Goal: Transaction & Acquisition: Purchase product/service

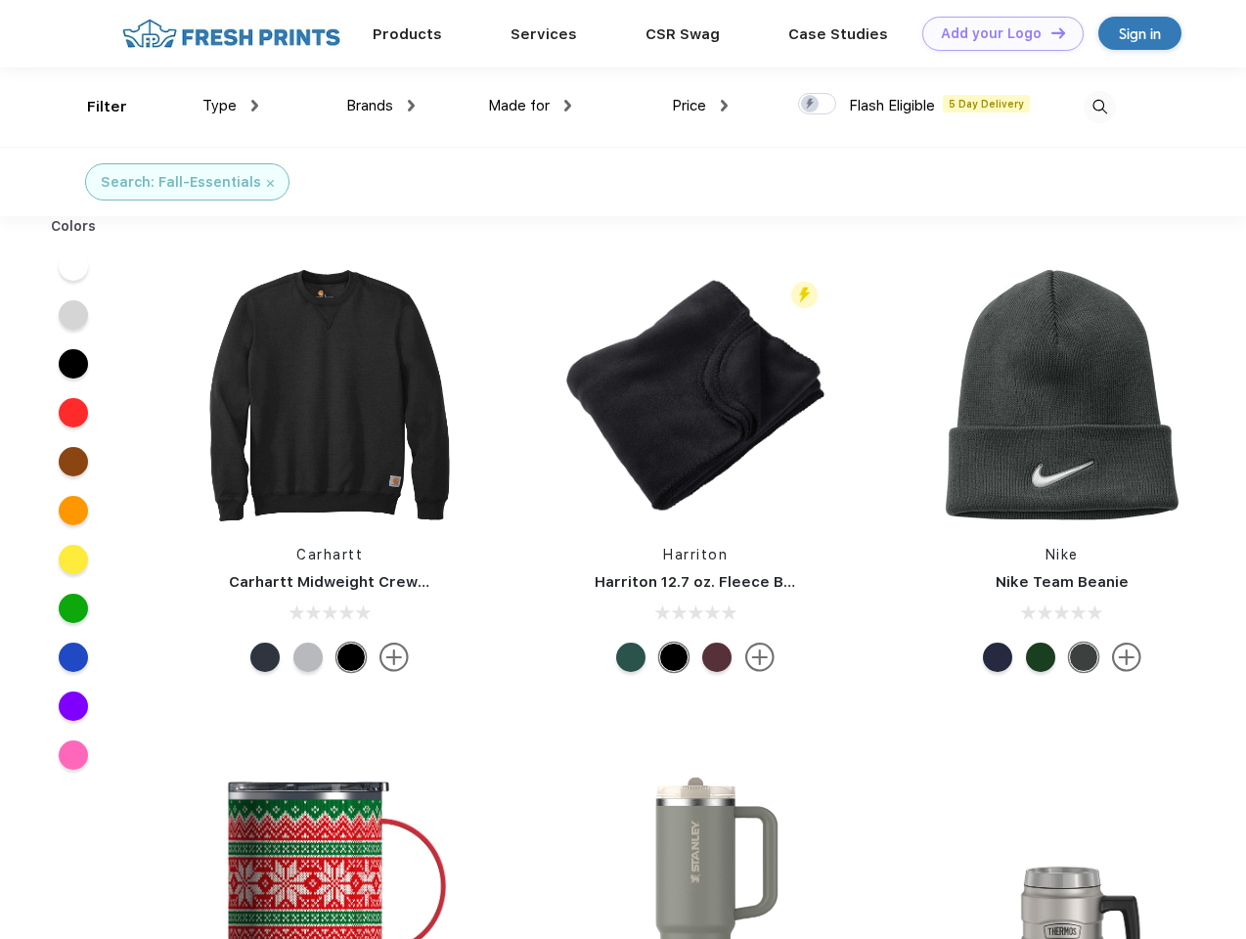
click at [996, 33] on link "Add your Logo Design Tool" at bounding box center [1002, 34] width 161 height 34
click at [0, 0] on div "Design Tool" at bounding box center [0, 0] width 0 height 0
click at [1049, 32] on link "Add your Logo Design Tool" at bounding box center [1002, 34] width 161 height 34
click at [94, 107] on div "Filter" at bounding box center [107, 107] width 40 height 22
click at [231, 106] on span "Type" at bounding box center [219, 106] width 34 height 18
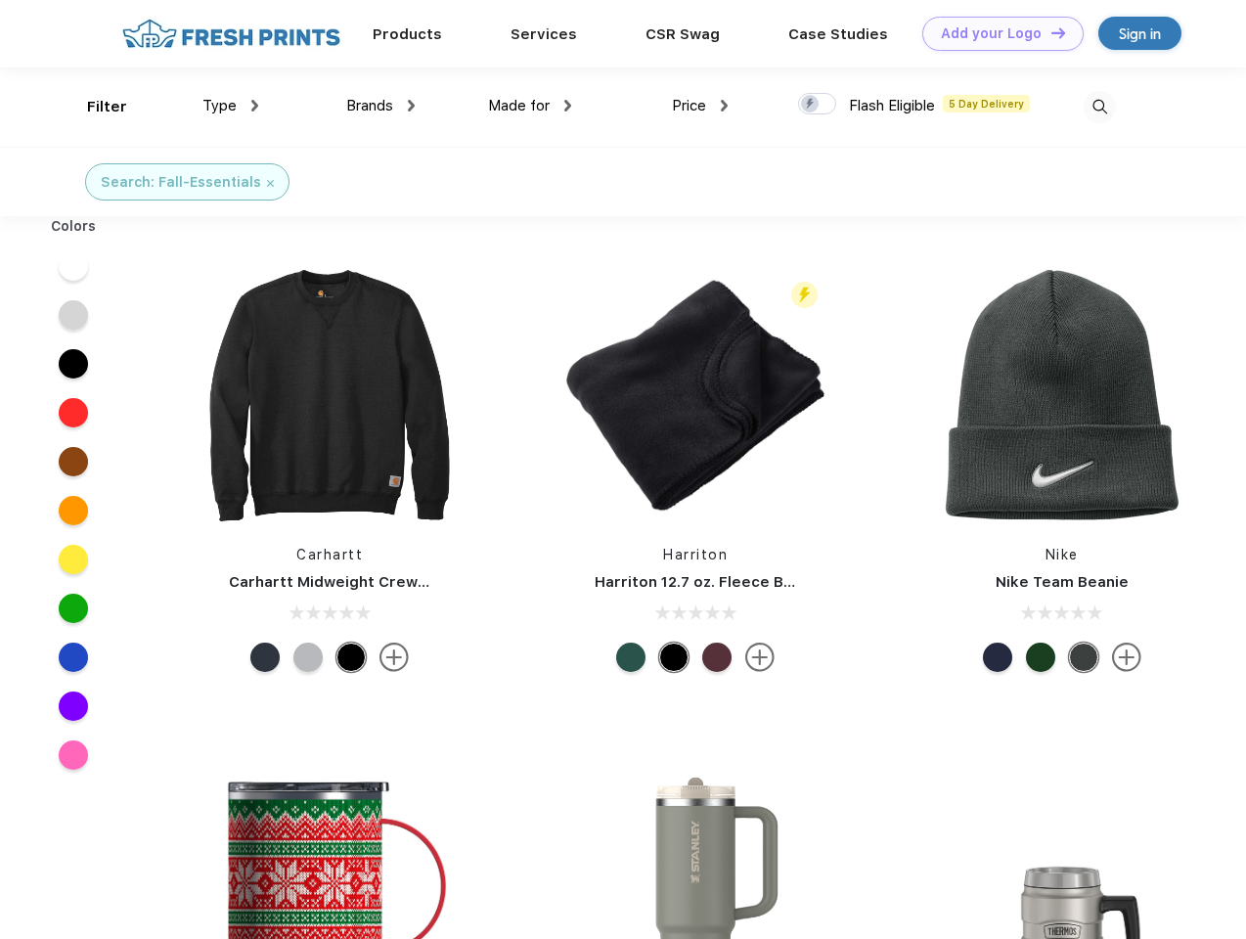
click at [380, 106] on span "Brands" at bounding box center [369, 106] width 47 height 18
click at [530, 106] on span "Made for" at bounding box center [519, 106] width 62 height 18
click at [700, 106] on span "Price" at bounding box center [689, 106] width 34 height 18
click at [818, 105] on div at bounding box center [817, 104] width 38 height 22
click at [811, 105] on input "checkbox" at bounding box center [804, 98] width 13 height 13
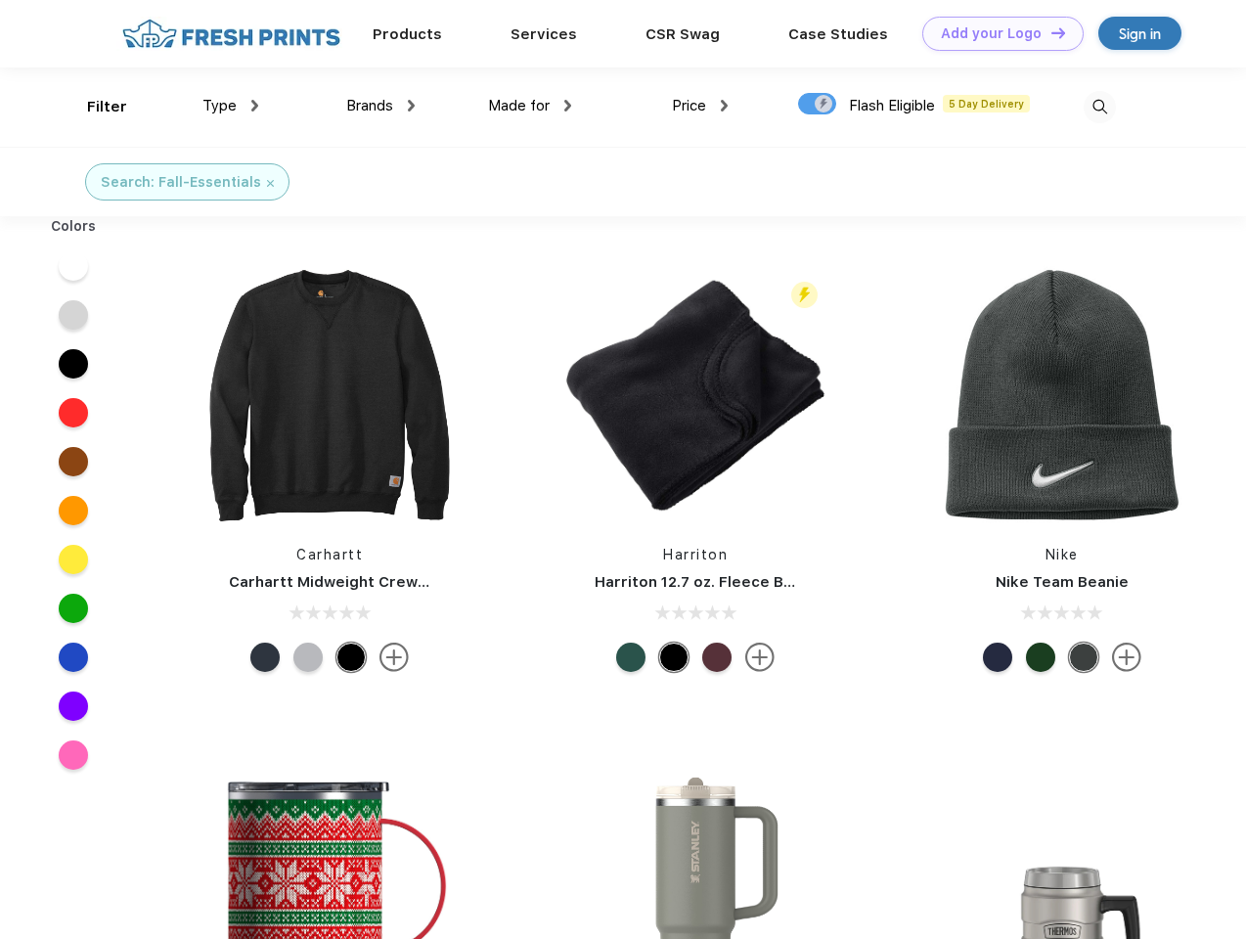
click at [1099, 107] on img at bounding box center [1100, 107] width 32 height 32
